Goal: Find specific page/section: Find specific page/section

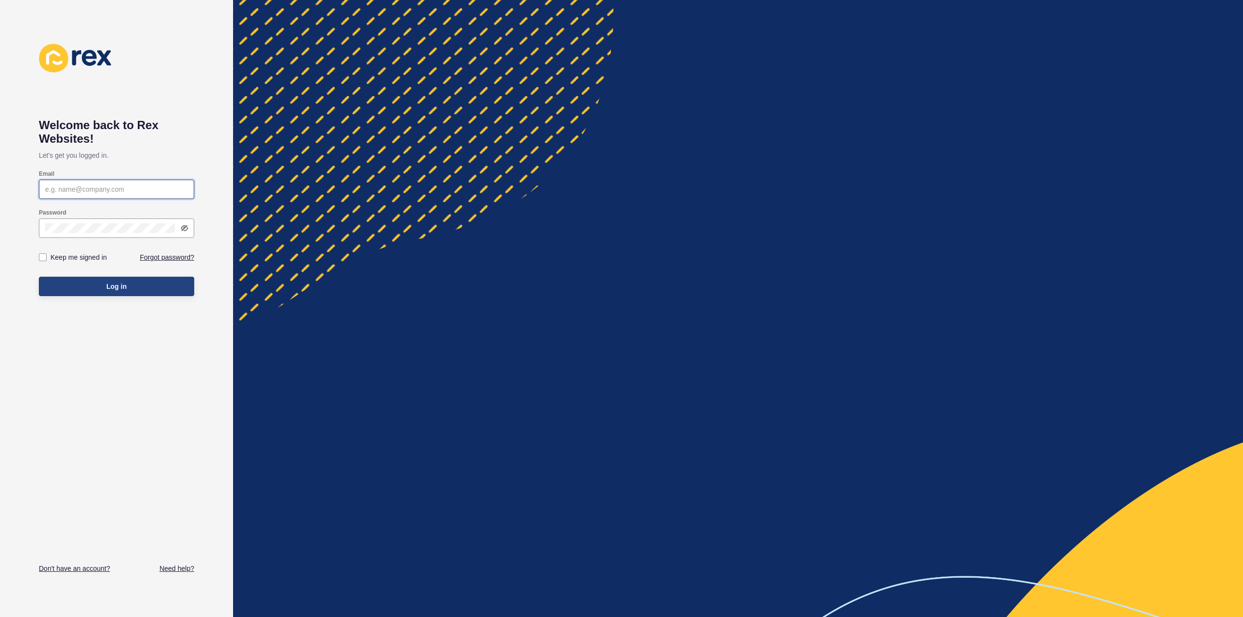
type input "[PERSON_NAME][EMAIL_ADDRESS][DOMAIN_NAME]"
click at [87, 285] on button "Log in" at bounding box center [116, 286] width 155 height 19
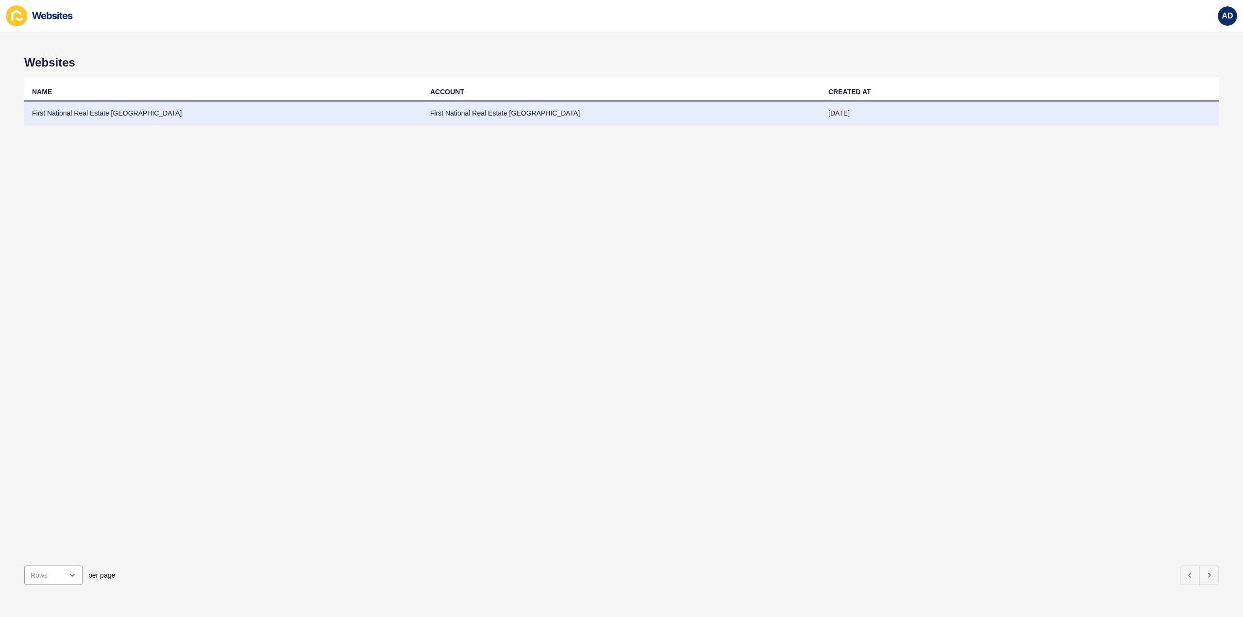
click at [105, 108] on td "First National Real Estate [GEOGRAPHIC_DATA]" at bounding box center [223, 113] width 398 height 24
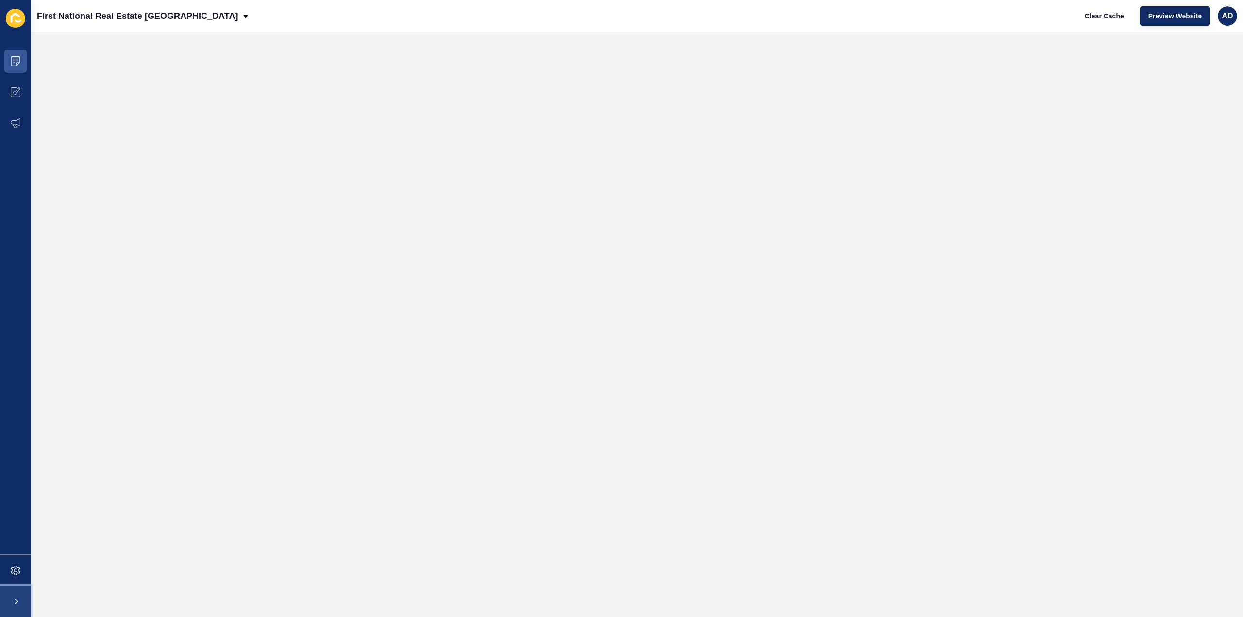
click at [11, 600] on span at bounding box center [15, 601] width 31 height 31
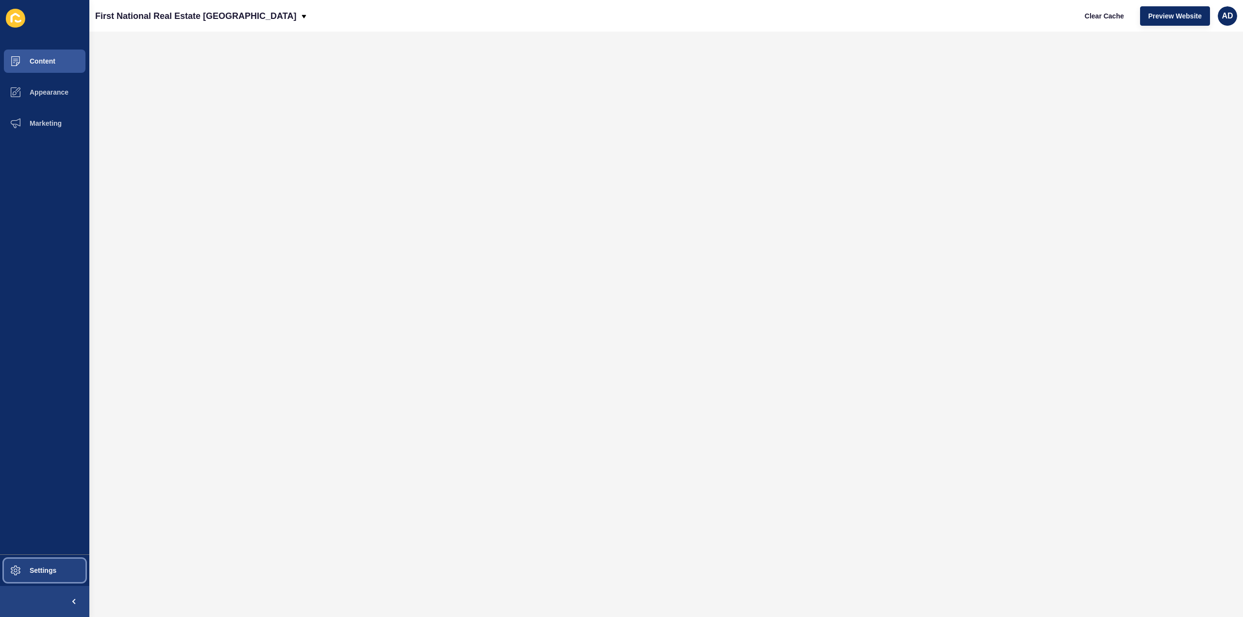
click at [24, 575] on span at bounding box center [15, 570] width 31 height 31
